Goal: Navigation & Orientation: Understand site structure

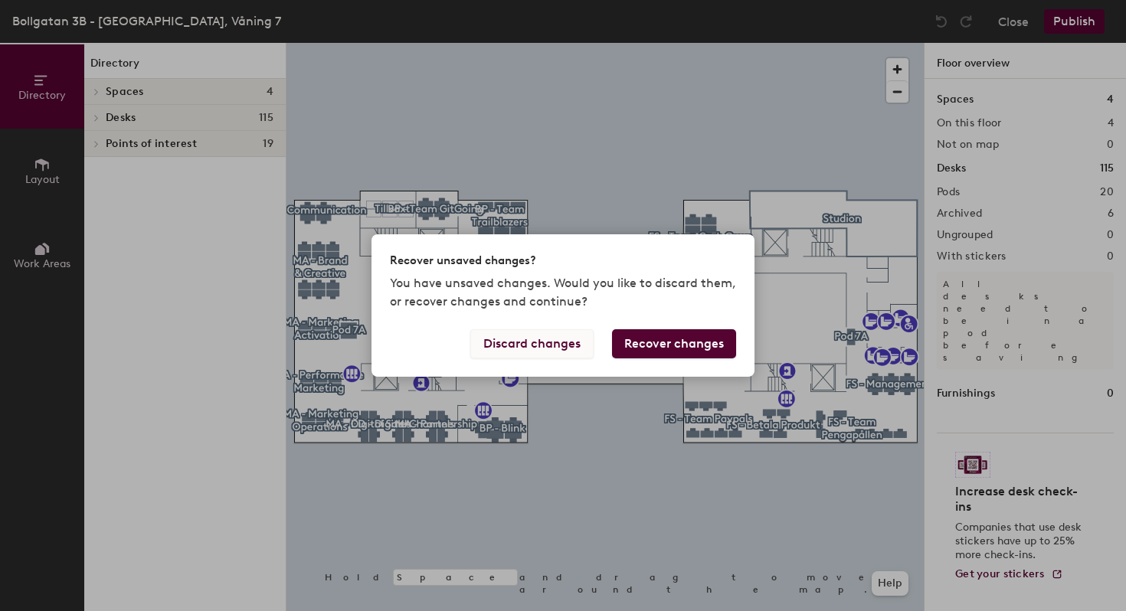
click at [550, 348] on button "Discard changes" at bounding box center [531, 343] width 123 height 29
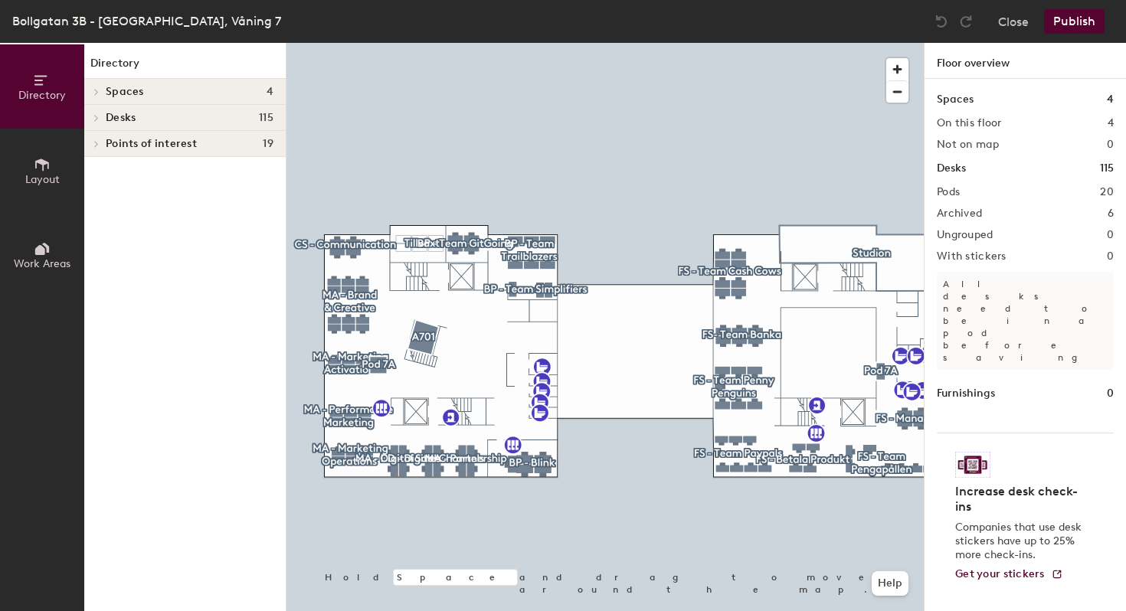
click at [485, 43] on div at bounding box center [605, 43] width 637 height 0
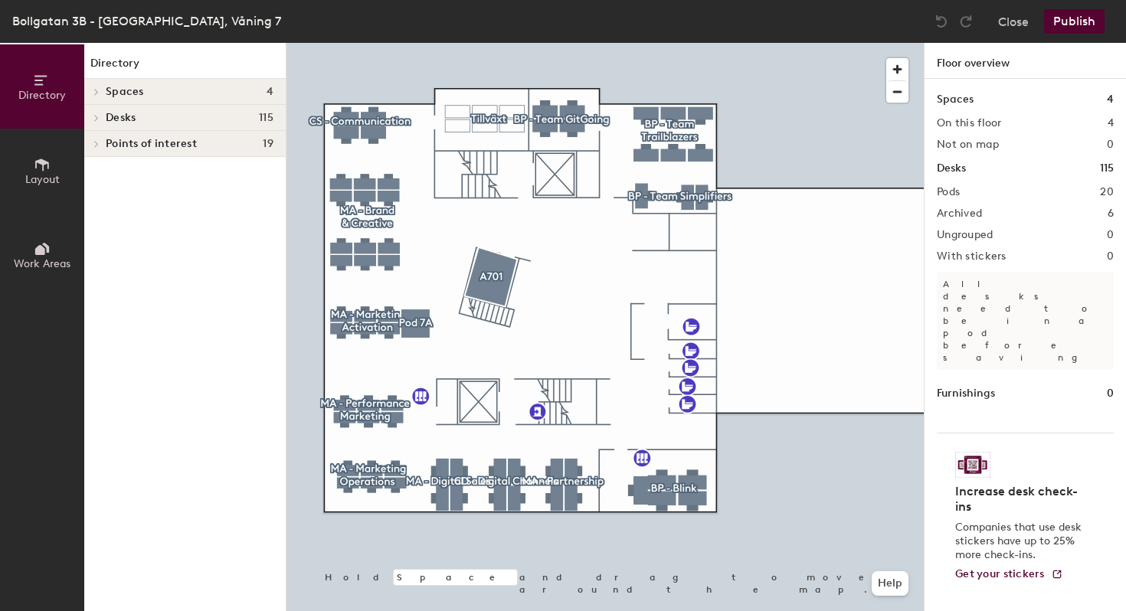
click at [40, 166] on icon at bounding box center [42, 164] width 17 height 17
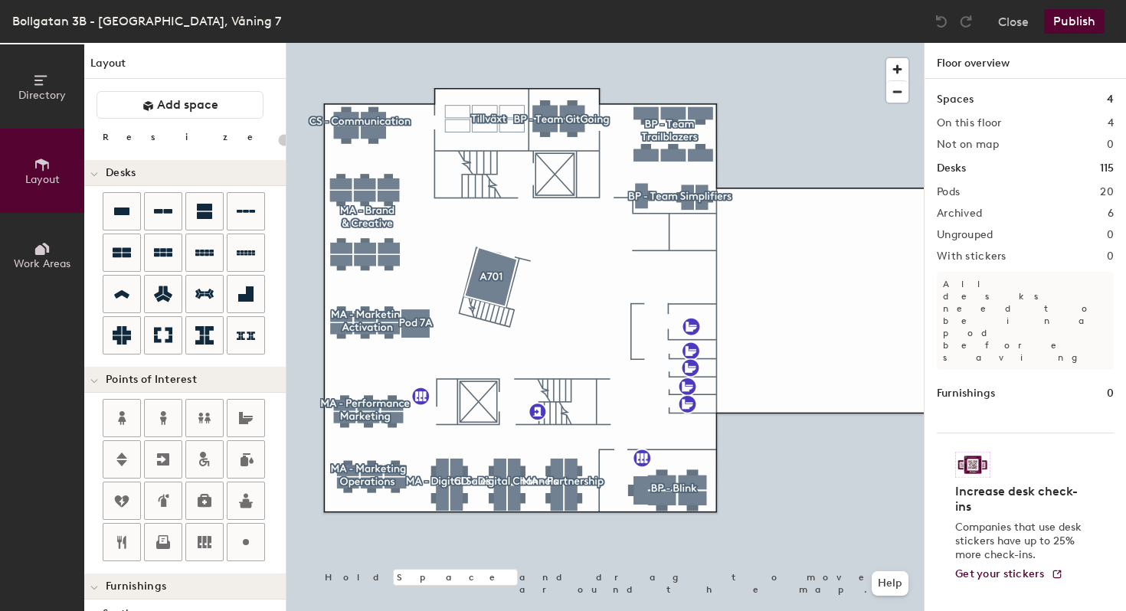
click at [36, 255] on icon at bounding box center [42, 249] width 17 height 17
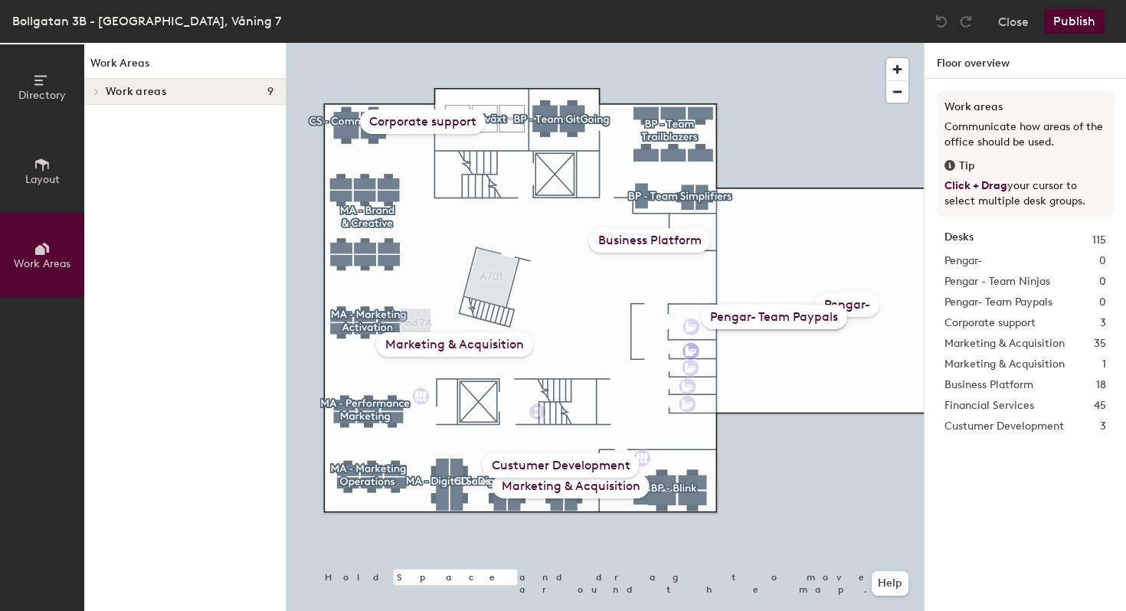
click at [45, 183] on span "Layout" at bounding box center [42, 179] width 34 height 13
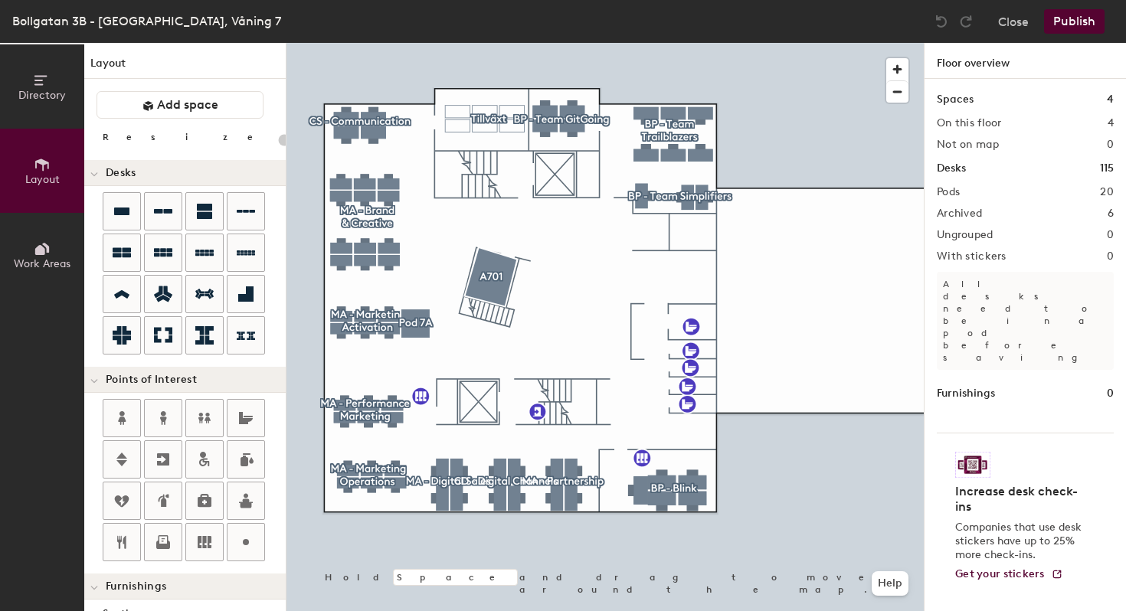
click at [28, 81] on button "Directory" at bounding box center [42, 86] width 84 height 84
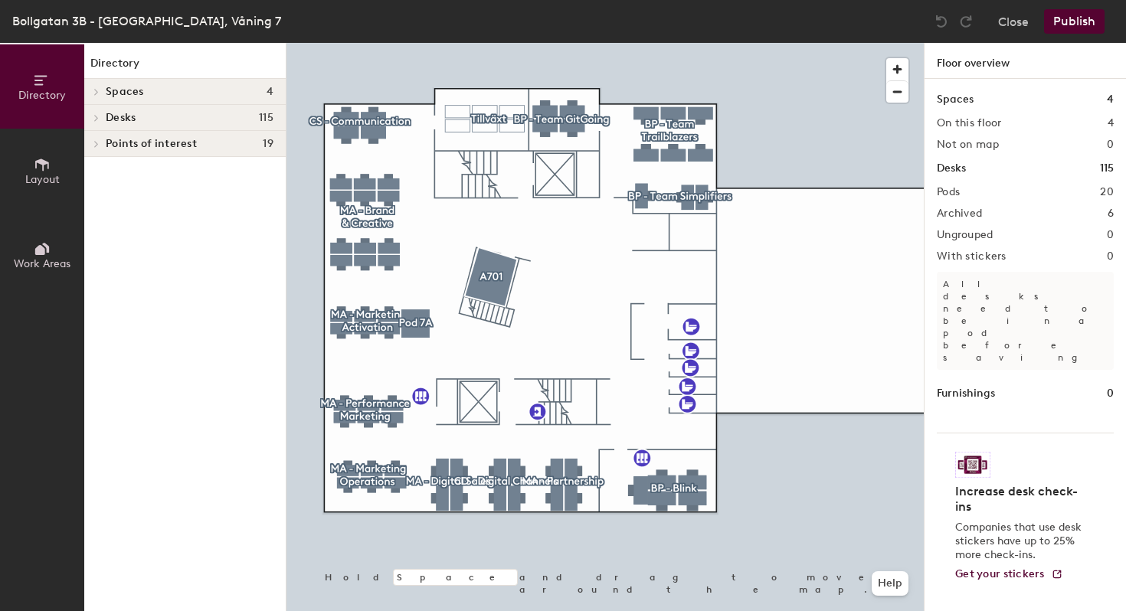
click at [216, 118] on h4 "Desks 115" at bounding box center [190, 118] width 168 height 12
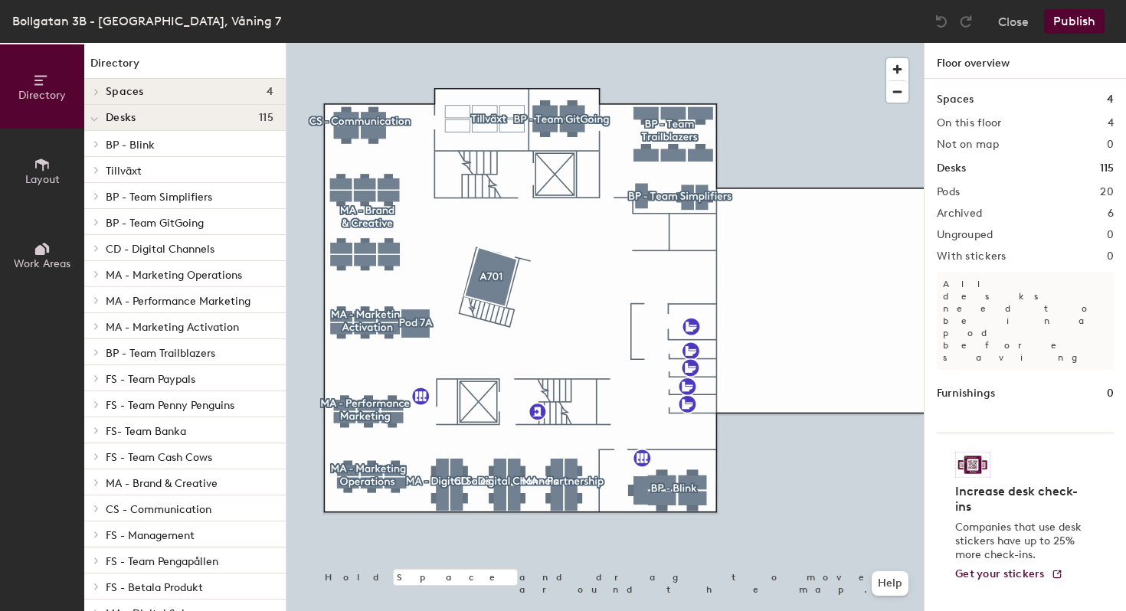
click at [205, 97] on h4 "Spaces 4" at bounding box center [190, 92] width 168 height 12
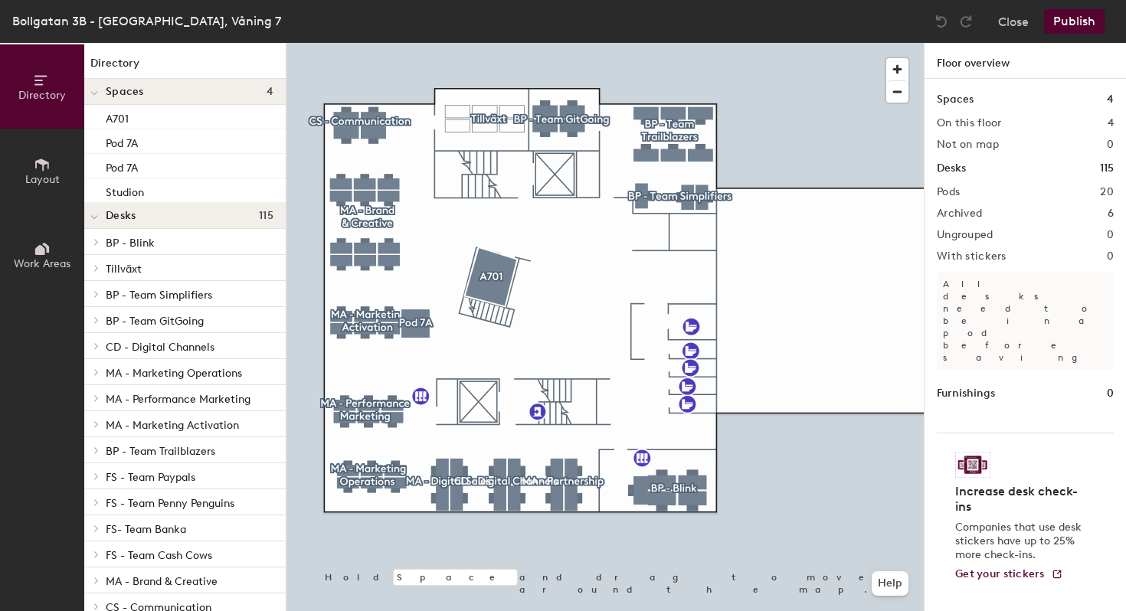
click at [206, 93] on h4 "Spaces 4" at bounding box center [190, 92] width 168 height 12
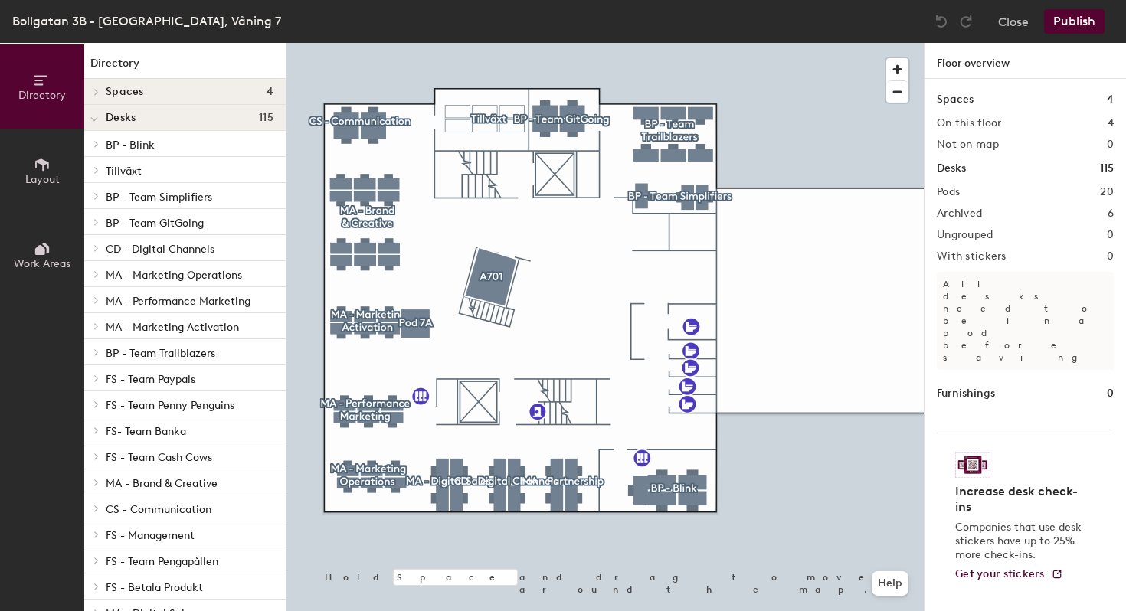
click at [206, 118] on h4 "Desks 115" at bounding box center [190, 118] width 168 height 12
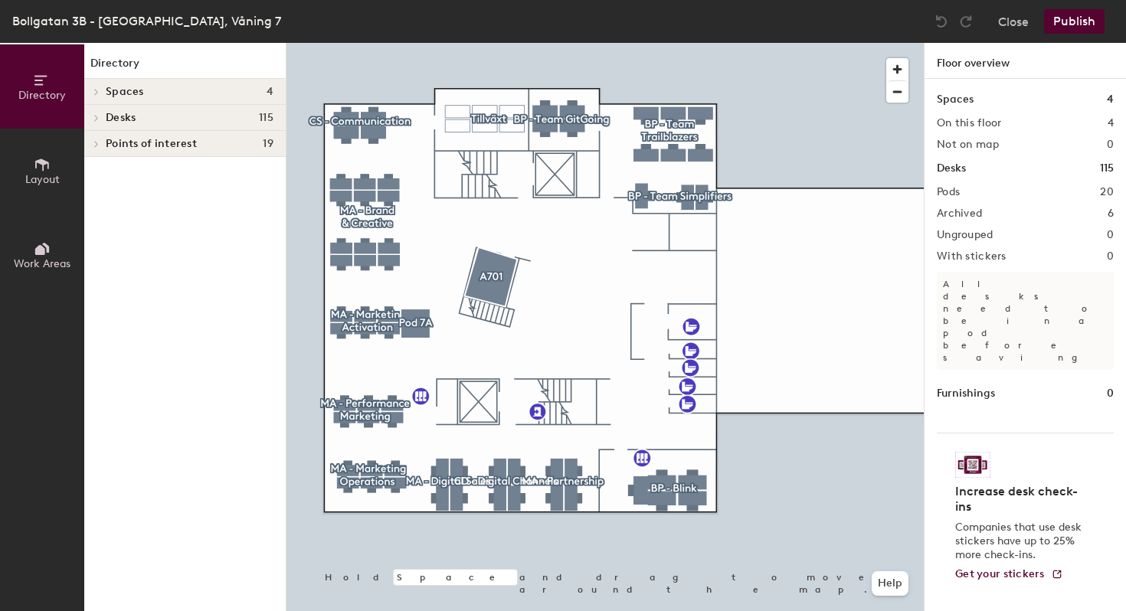
click at [202, 145] on h4 "Points of interest 19" at bounding box center [190, 144] width 168 height 12
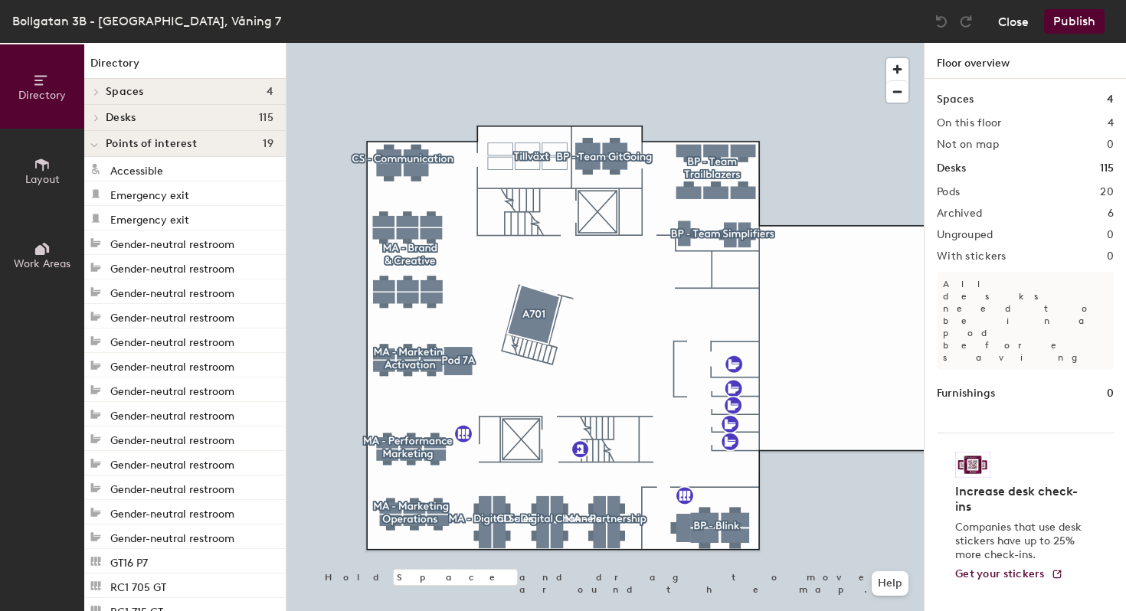
click at [1020, 21] on button "Close" at bounding box center [1013, 21] width 31 height 25
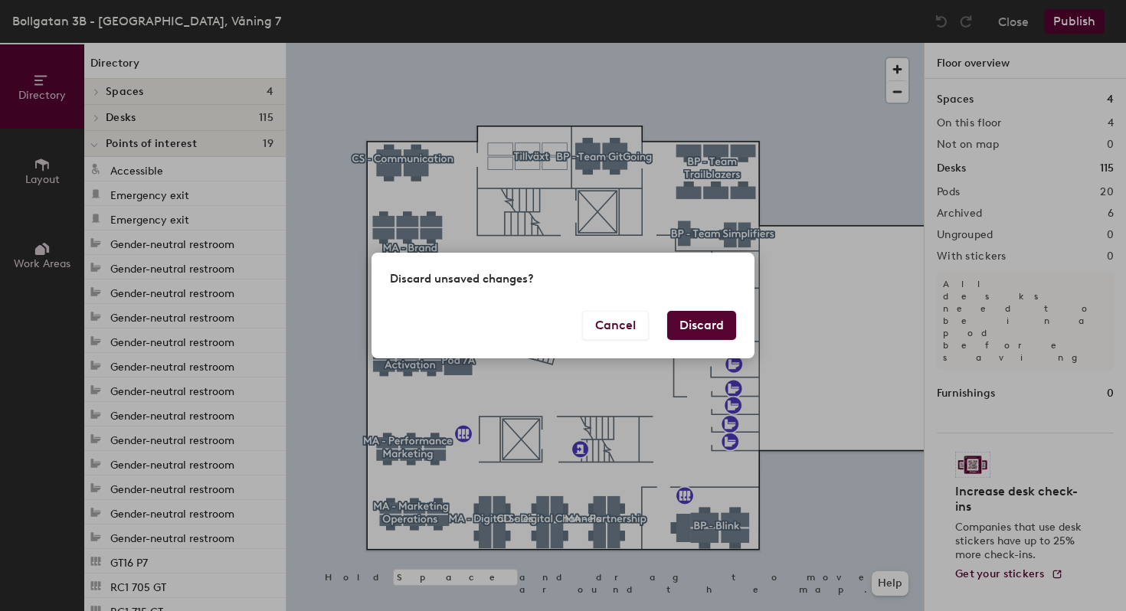
click at [722, 326] on button "Discard" at bounding box center [701, 325] width 69 height 29
